Goal: Find specific page/section: Find specific page/section

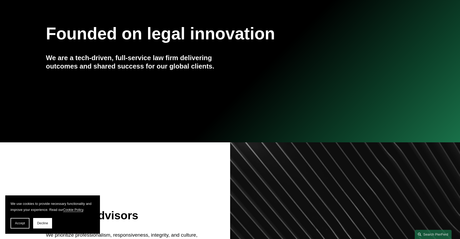
scroll to position [79, 0]
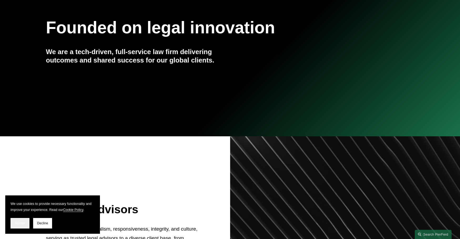
click at [24, 222] on span "Accept" at bounding box center [20, 224] width 10 height 4
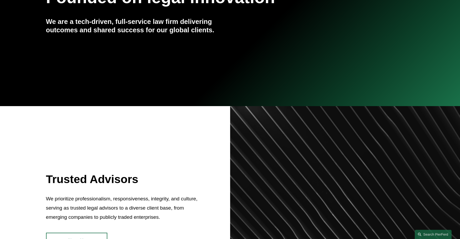
scroll to position [0, 0]
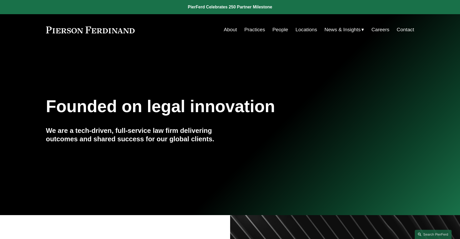
click at [275, 28] on link "People" at bounding box center [280, 30] width 16 height 10
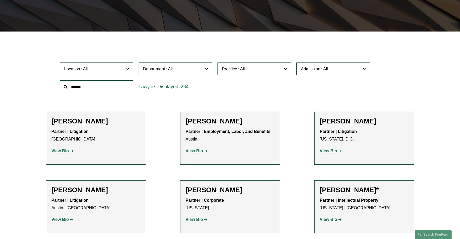
scroll to position [131, 0]
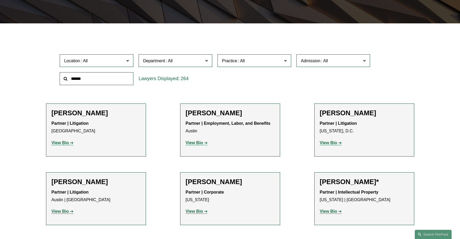
click at [114, 63] on span "Location" at bounding box center [94, 60] width 60 height 7
click at [0, 0] on link "[GEOGRAPHIC_DATA]" at bounding box center [0, 0] width 0 height 0
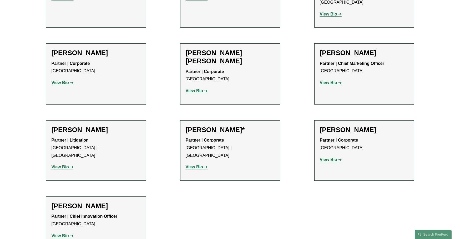
scroll to position [286, 0]
